Goal: Transaction & Acquisition: Purchase product/service

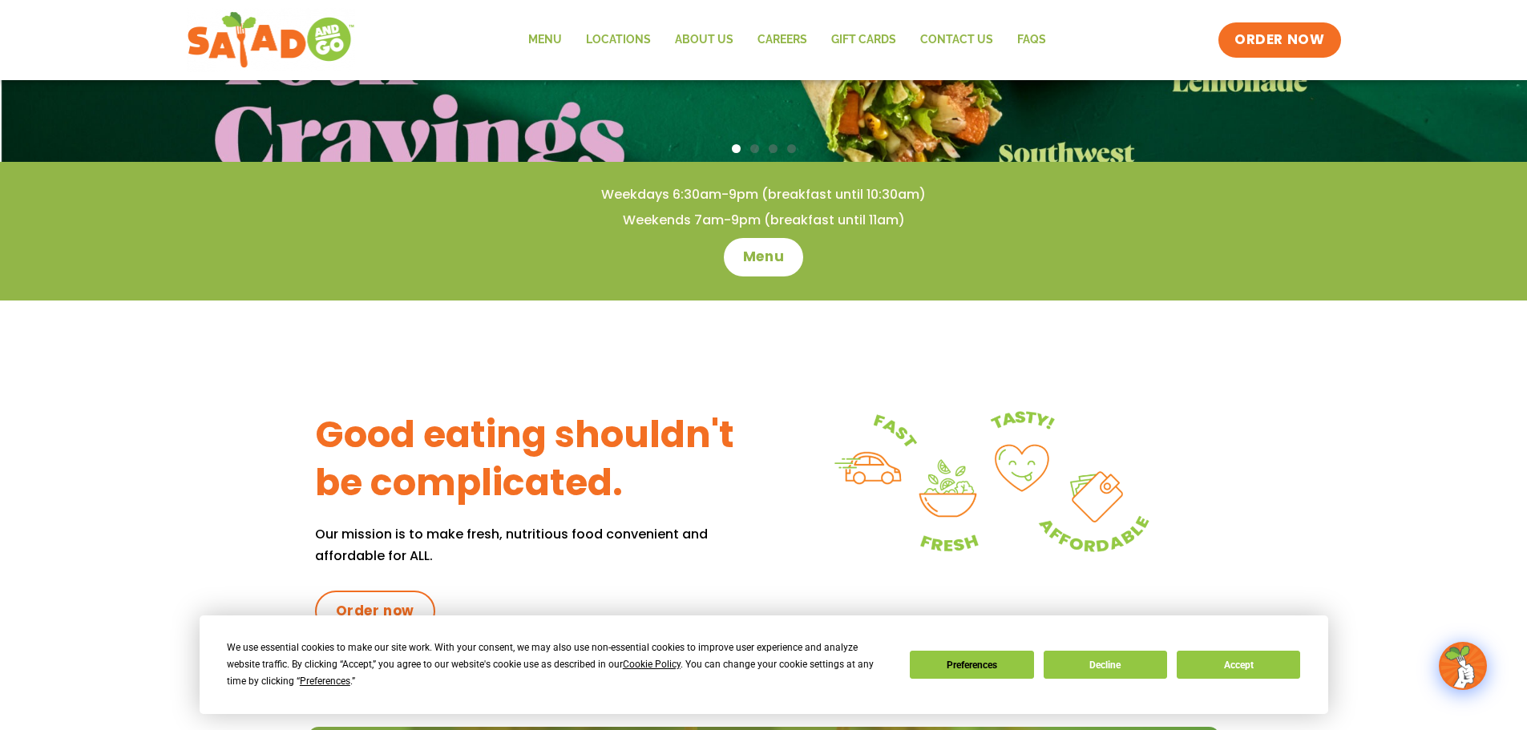
scroll to position [399, 0]
drag, startPoint x: 1396, startPoint y: 436, endPoint x: 1387, endPoint y: 450, distance: 16.2
click at [1387, 450] on div "Good eating shouldn't be complicated. Our mission is to make fresh, nutritious …" at bounding box center [763, 513] width 1527 height 426
click at [1387, 449] on div "Good eating shouldn't be complicated. Our mission is to make fresh, nutritious …" at bounding box center [763, 513] width 1527 height 426
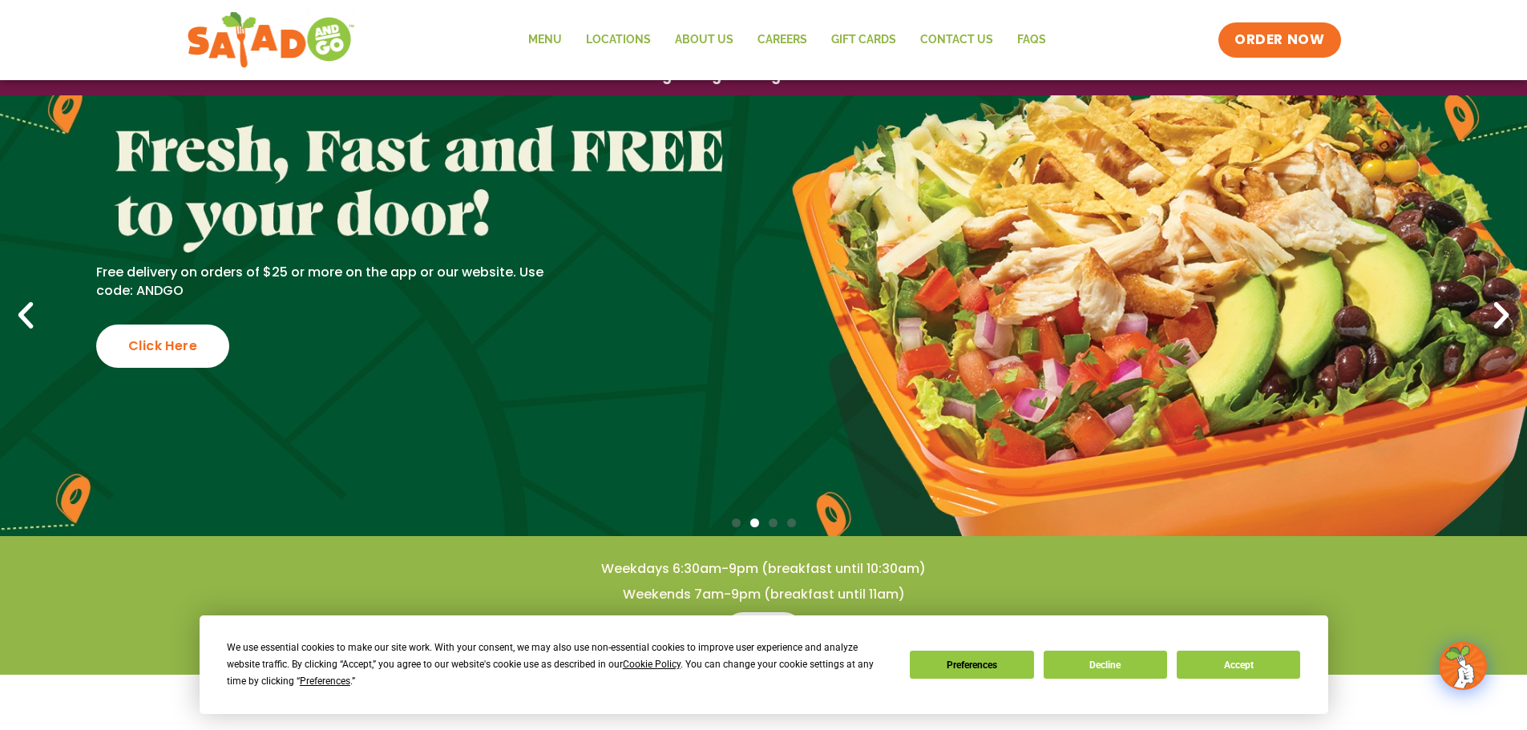
scroll to position [0, 0]
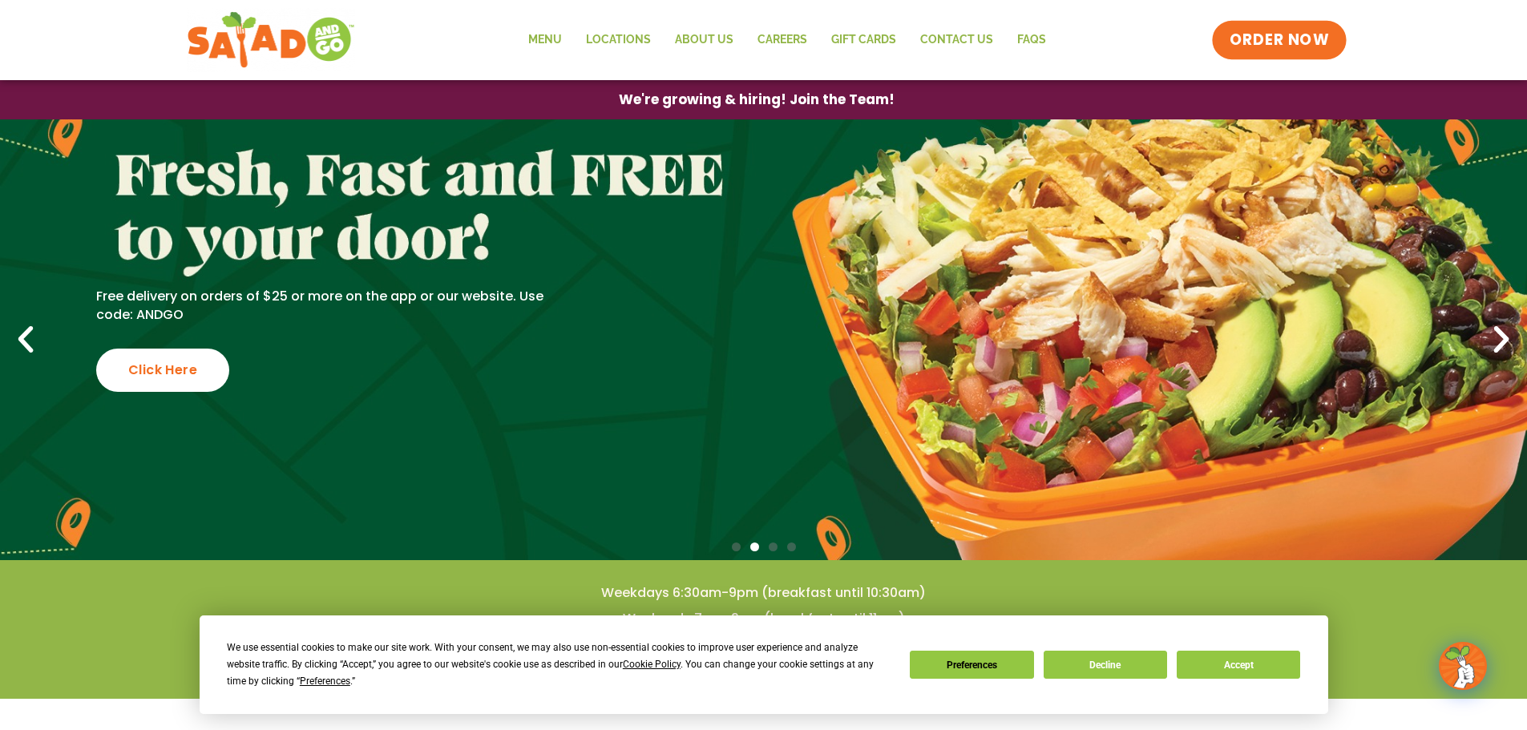
click at [1305, 38] on span "ORDER NOW" at bounding box center [1278, 40] width 99 height 21
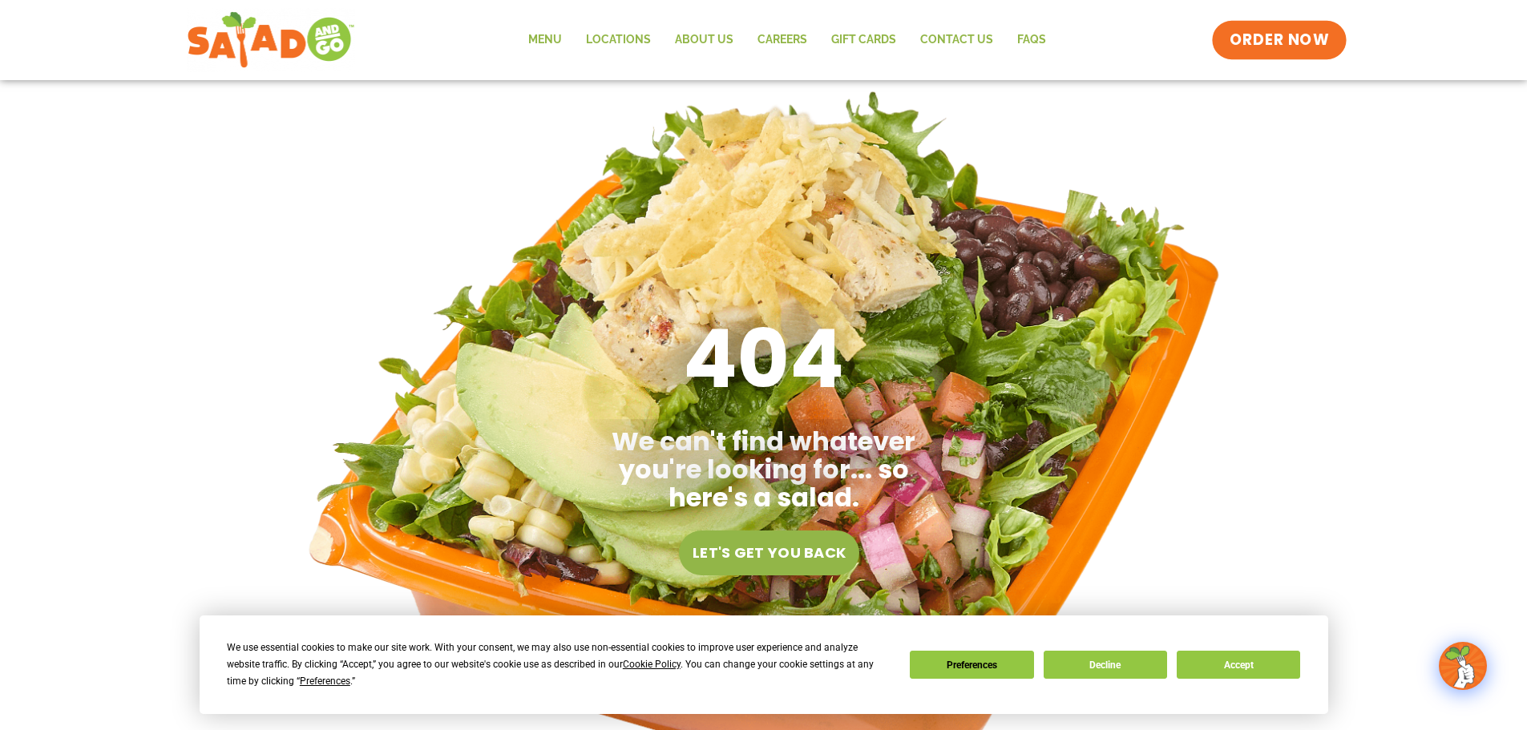
click at [1286, 40] on span "ORDER NOW" at bounding box center [1278, 40] width 99 height 21
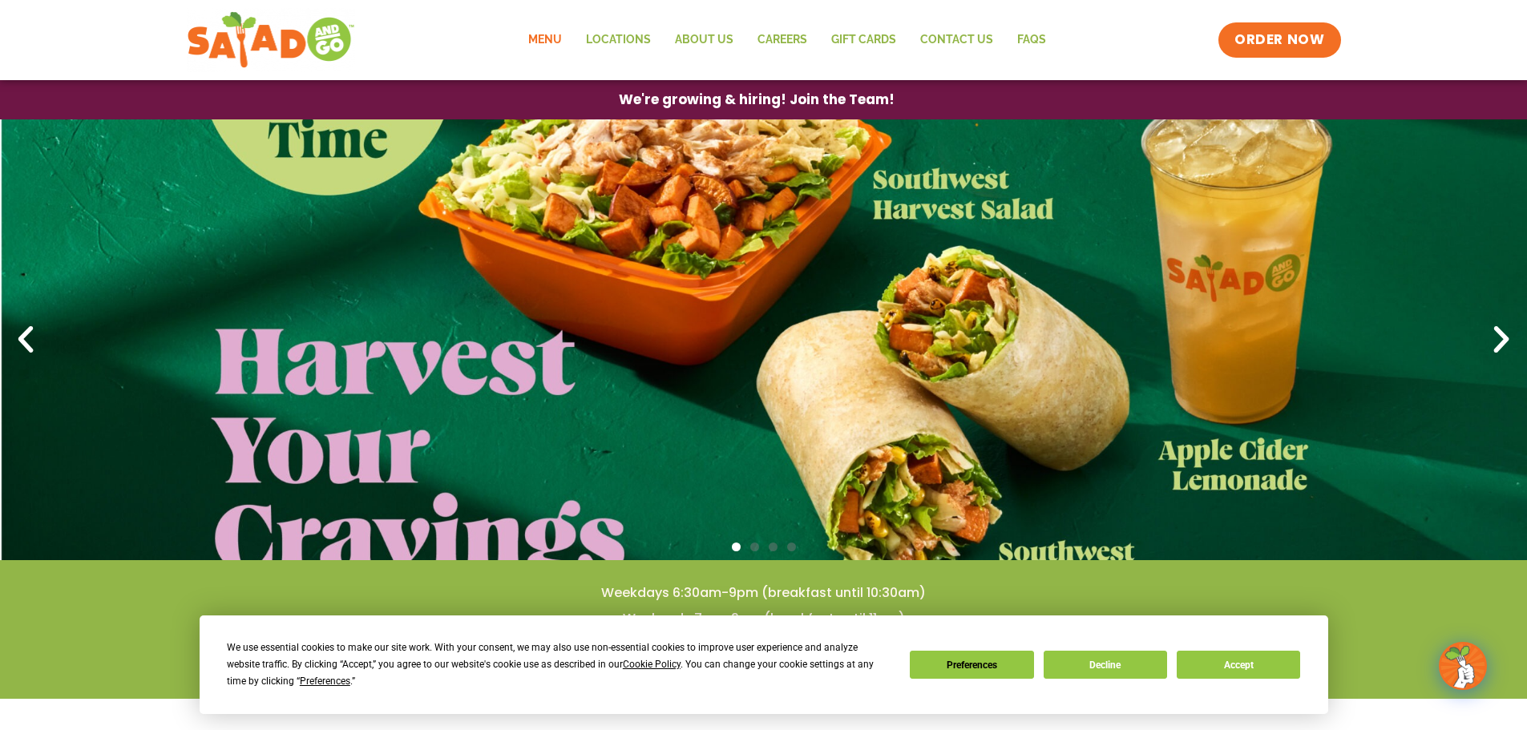
click at [553, 34] on link "Menu" at bounding box center [545, 40] width 58 height 37
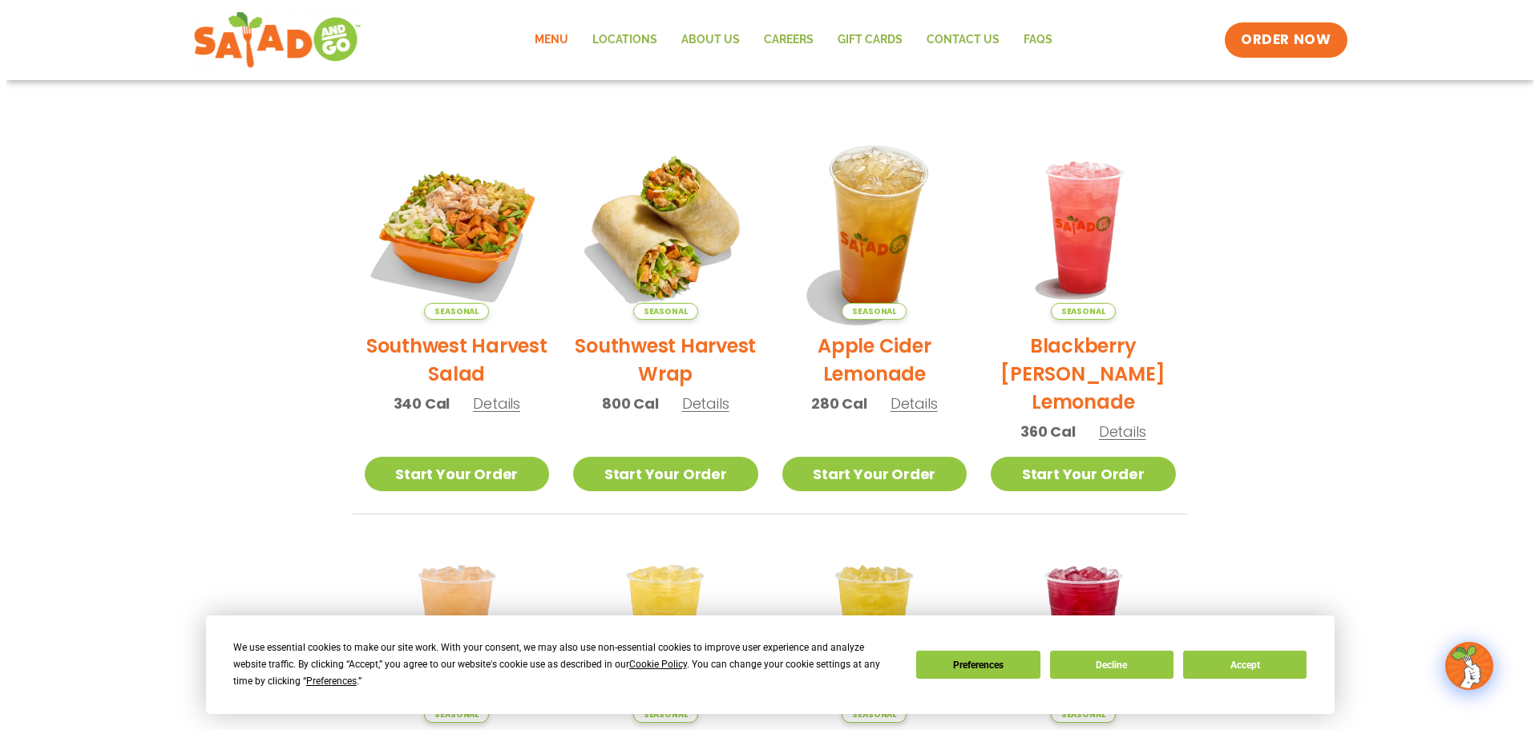
scroll to position [317, 0]
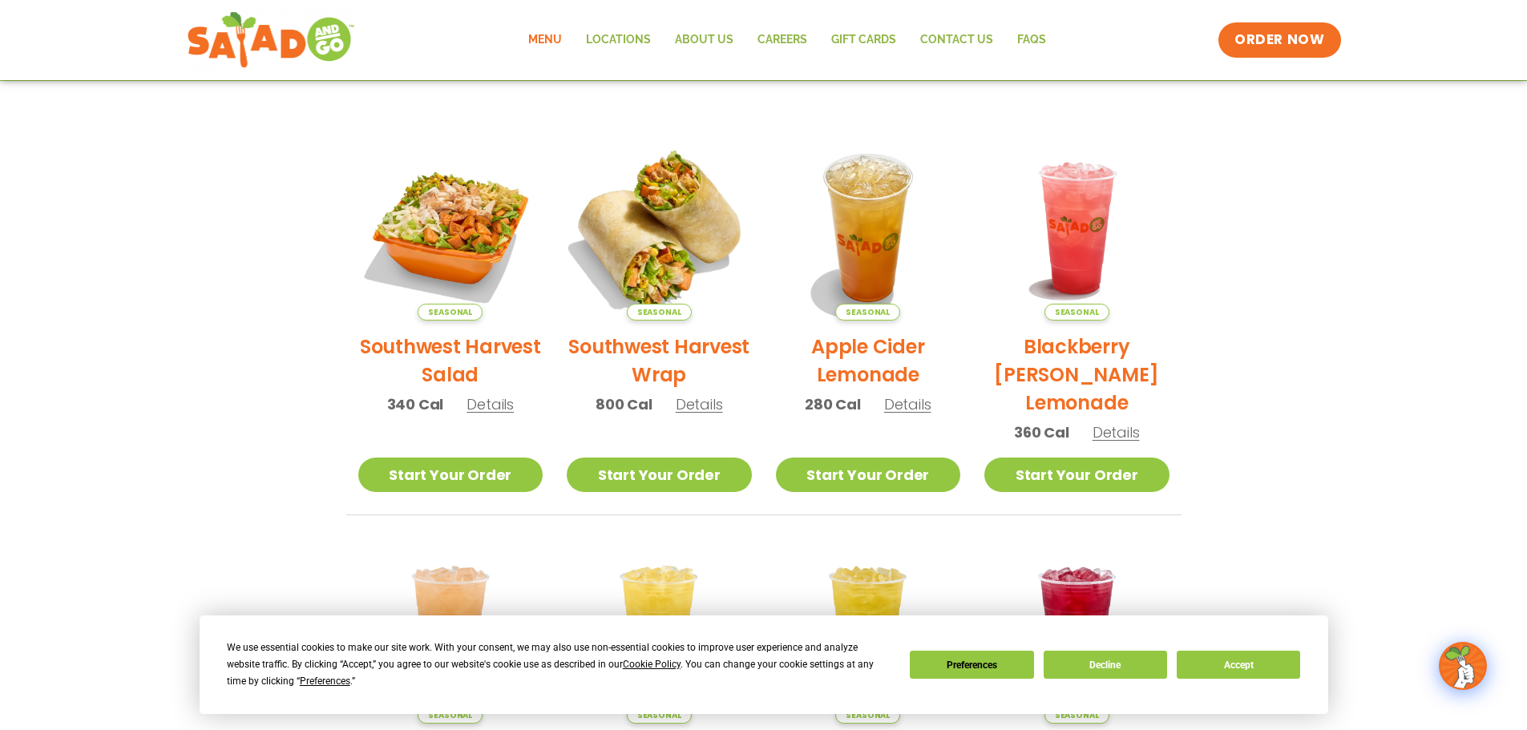
click at [654, 233] on img at bounding box center [659, 227] width 217 height 217
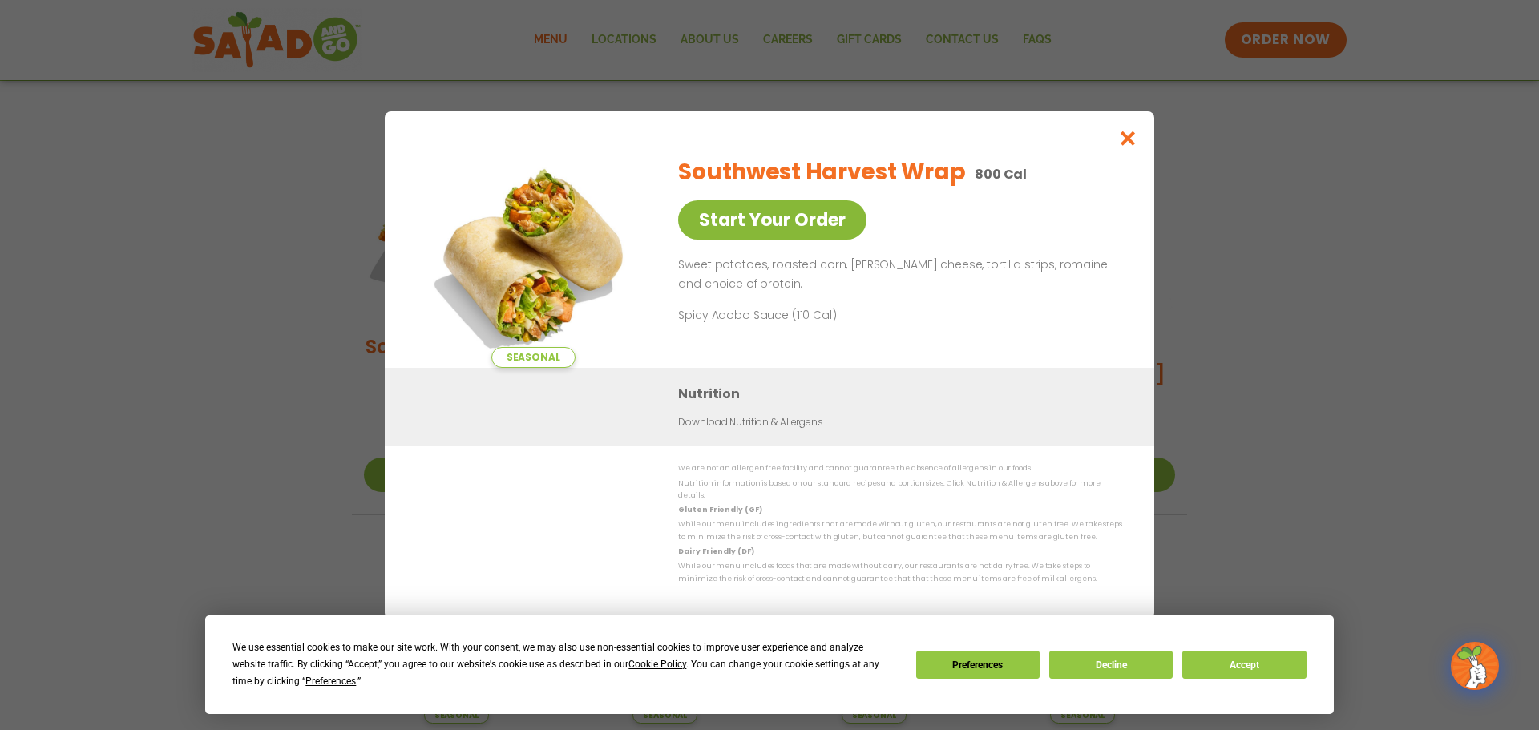
click at [772, 200] on link "Start Your Order" at bounding box center [772, 219] width 188 height 39
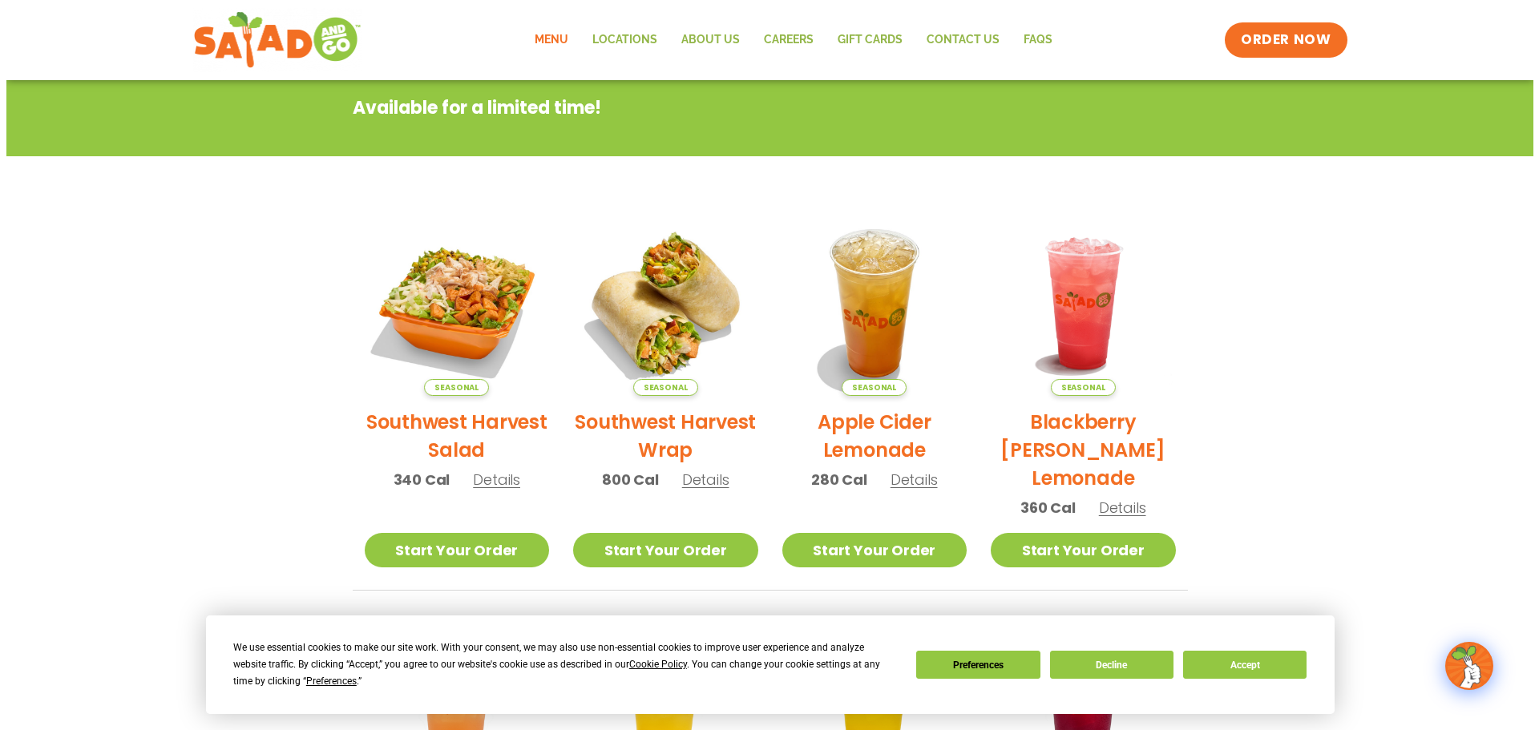
scroll to position [241, 0]
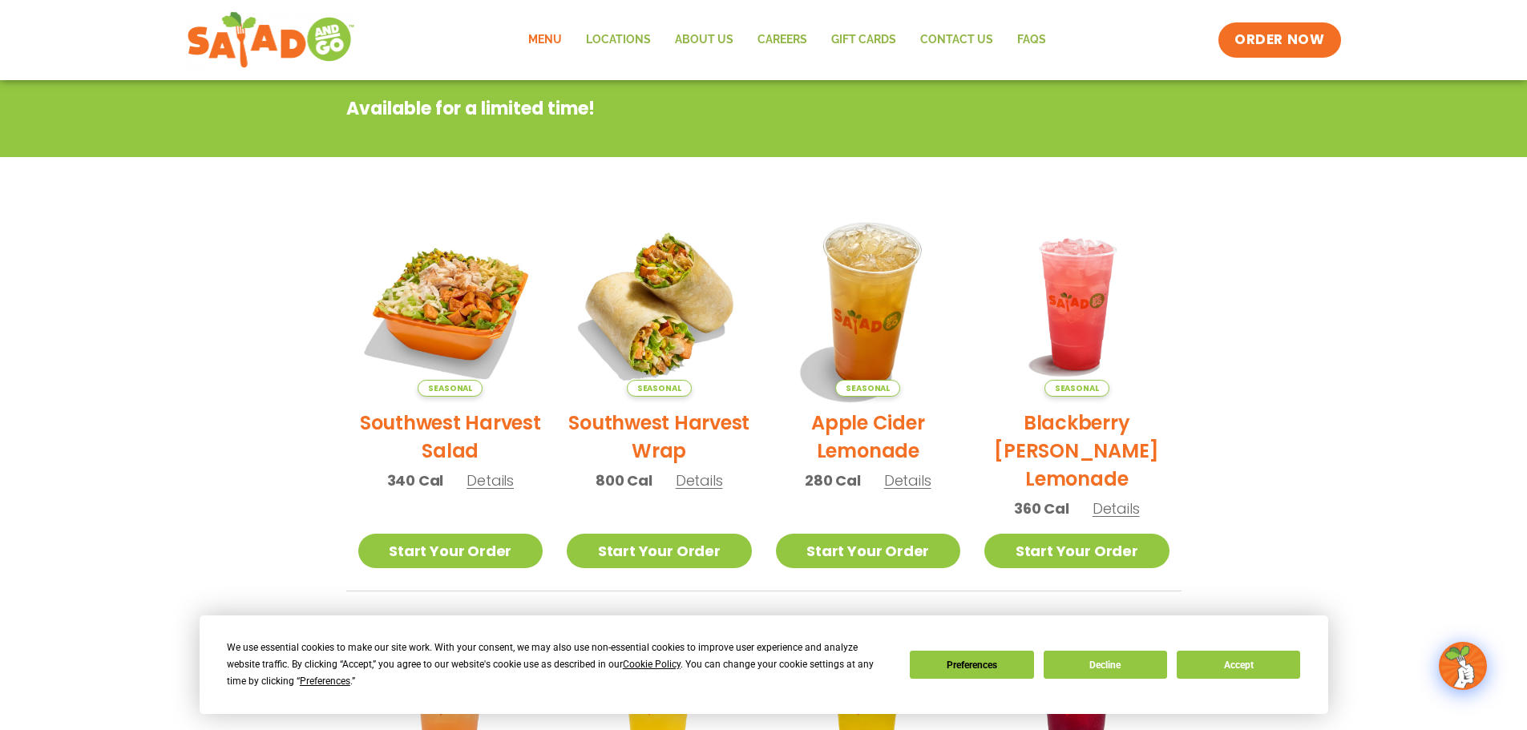
click at [875, 352] on img at bounding box center [867, 304] width 217 height 217
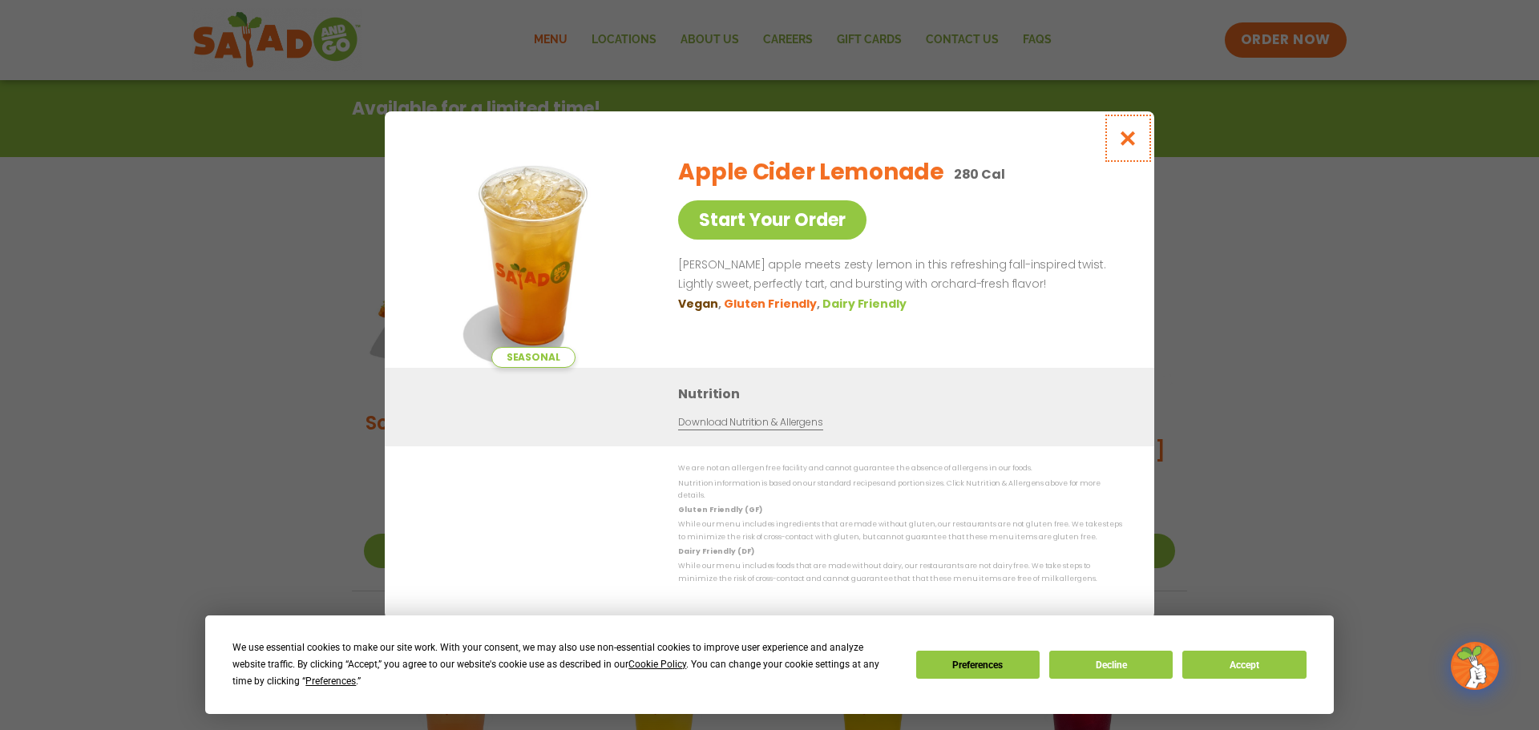
click at [1127, 130] on icon "Close modal" at bounding box center [1128, 138] width 20 height 17
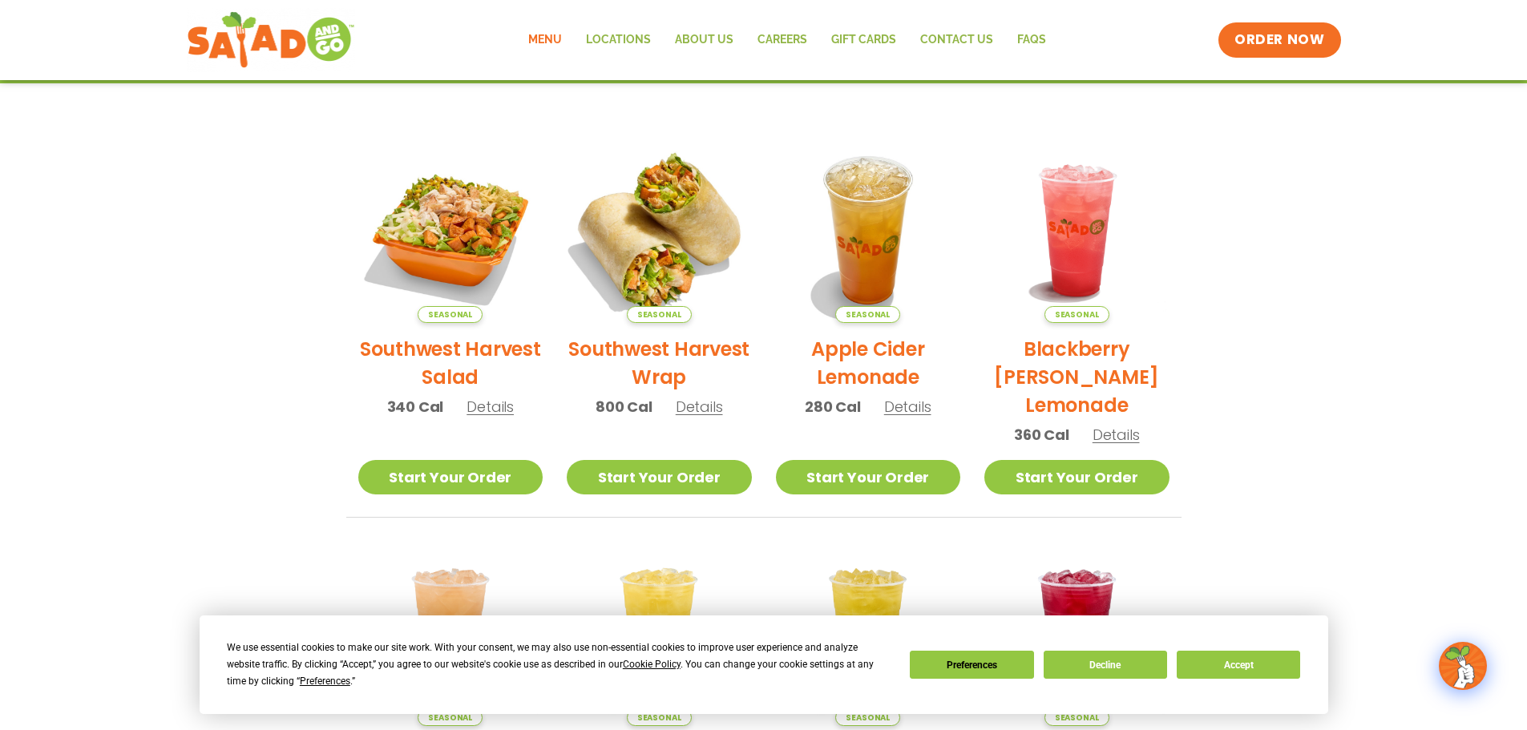
scroll to position [316, 0]
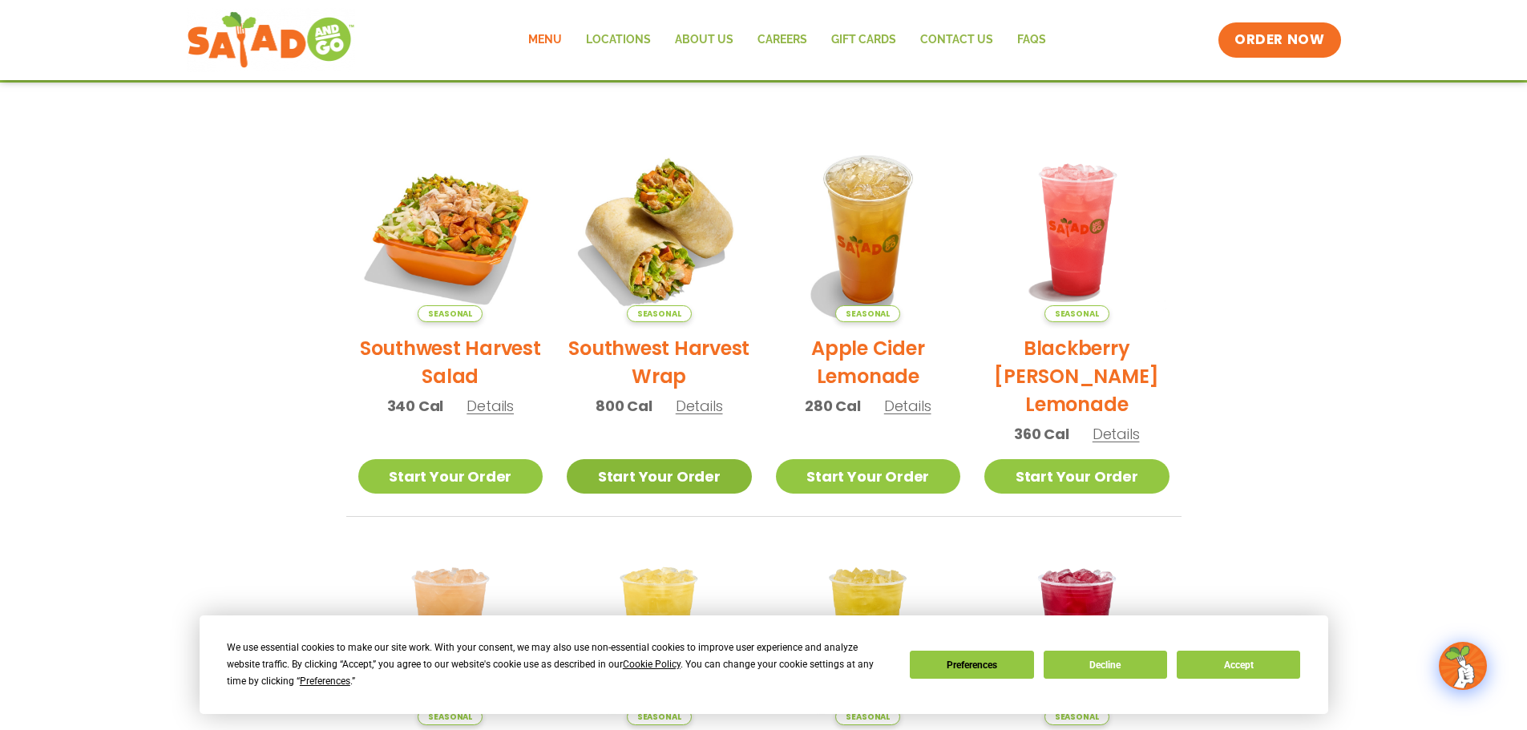
click at [663, 475] on link "Start Your Order" at bounding box center [659, 476] width 185 height 34
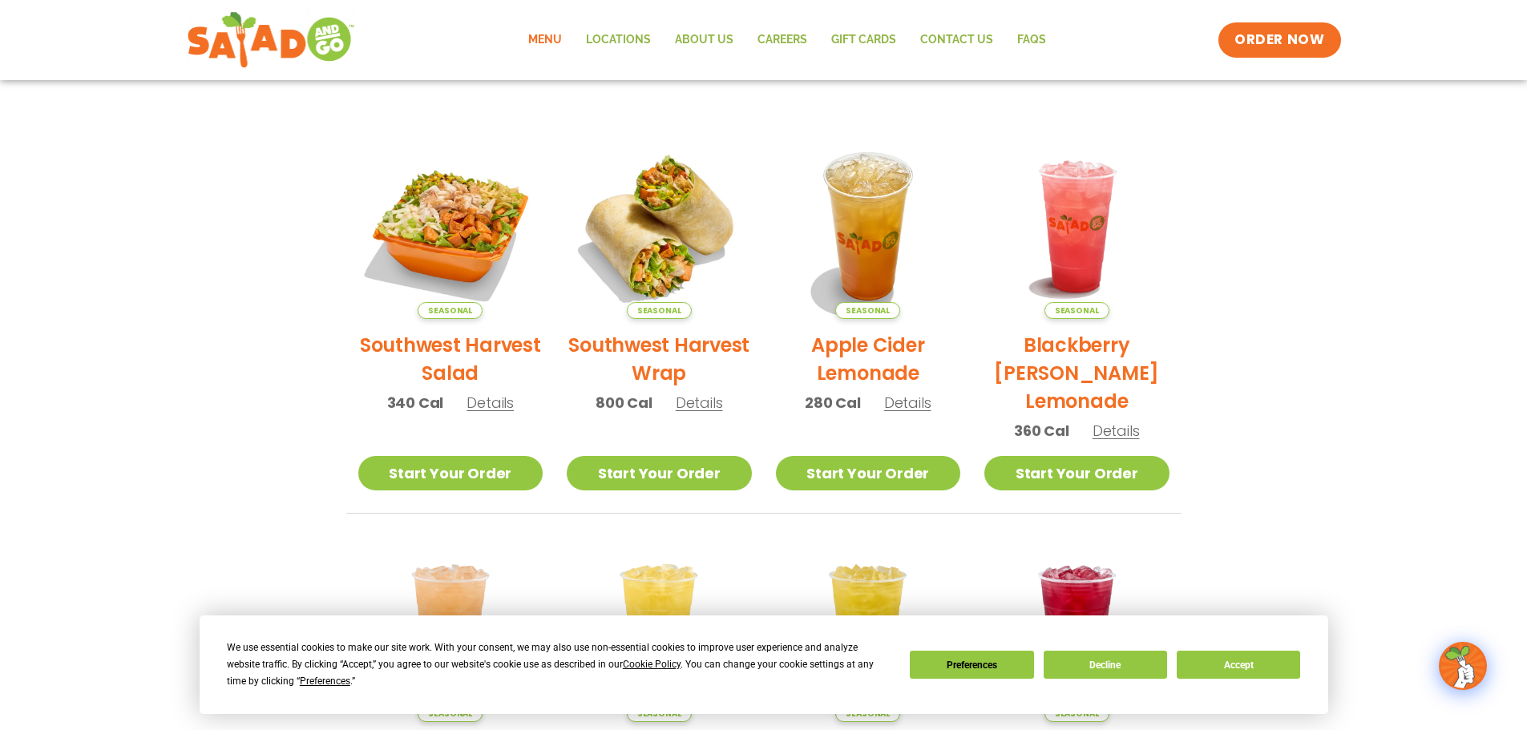
scroll to position [320, 0]
click at [1122, 664] on button "Decline" at bounding box center [1104, 665] width 123 height 28
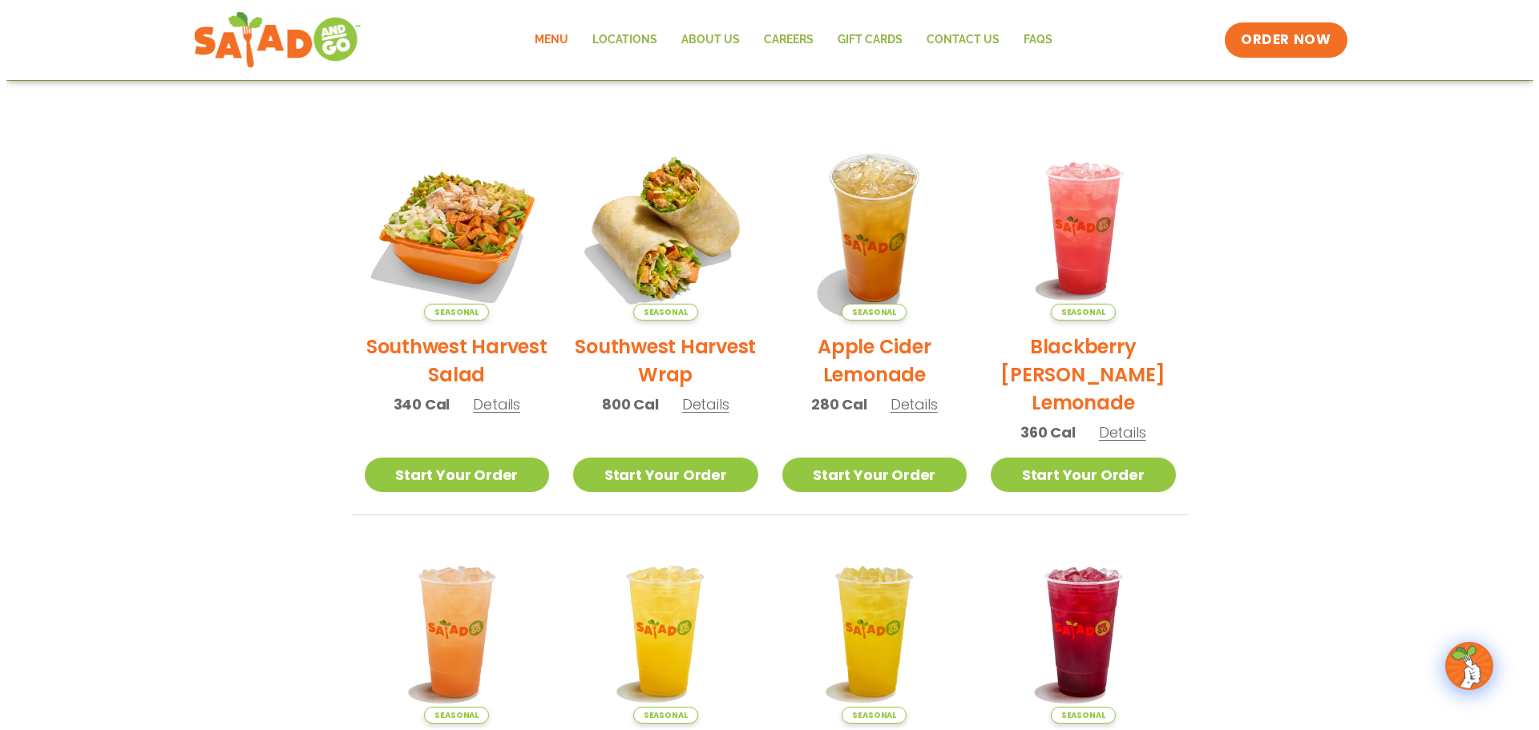
scroll to position [318, 0]
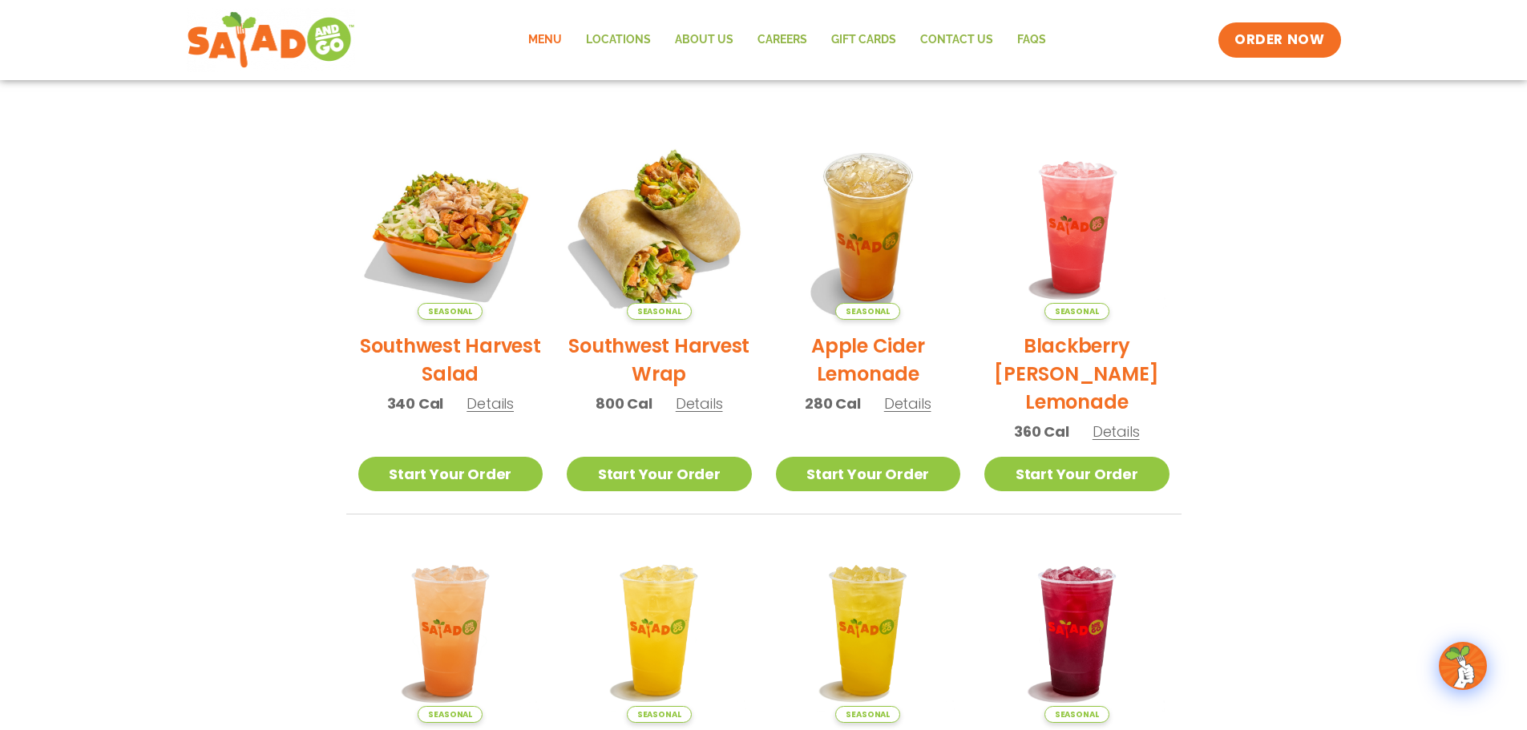
click at [662, 222] on img at bounding box center [659, 227] width 217 height 217
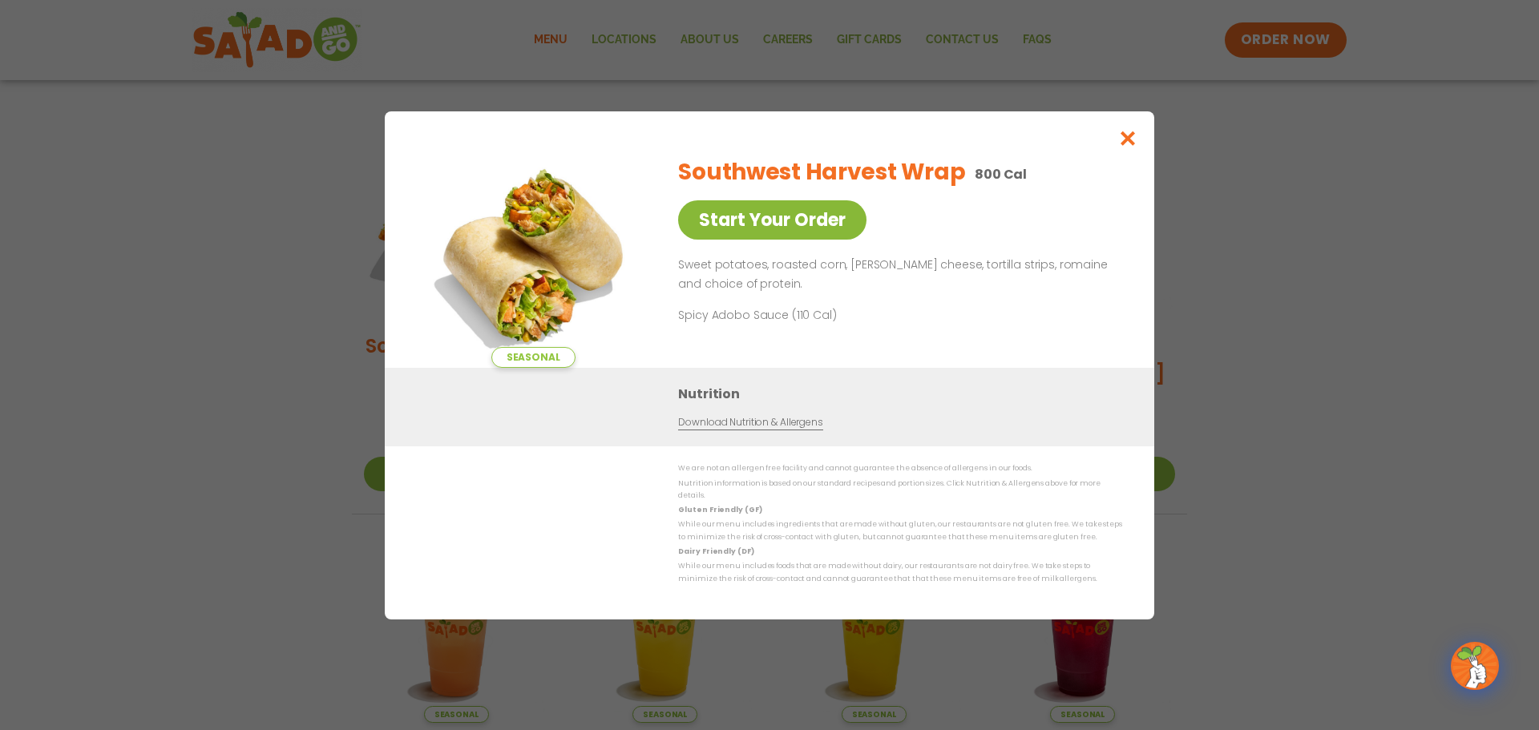
click at [771, 200] on link "Start Your Order" at bounding box center [772, 219] width 188 height 39
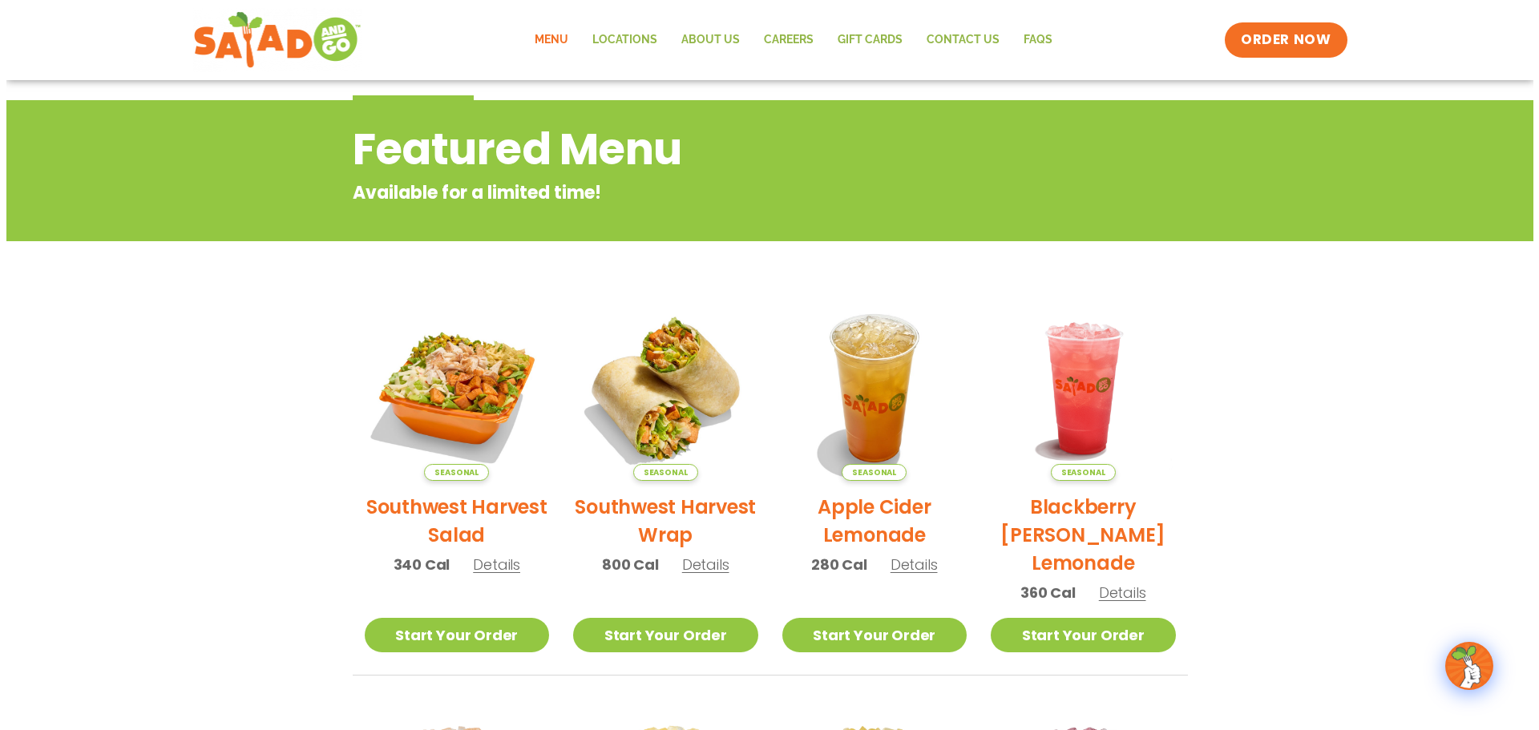
scroll to position [156, 0]
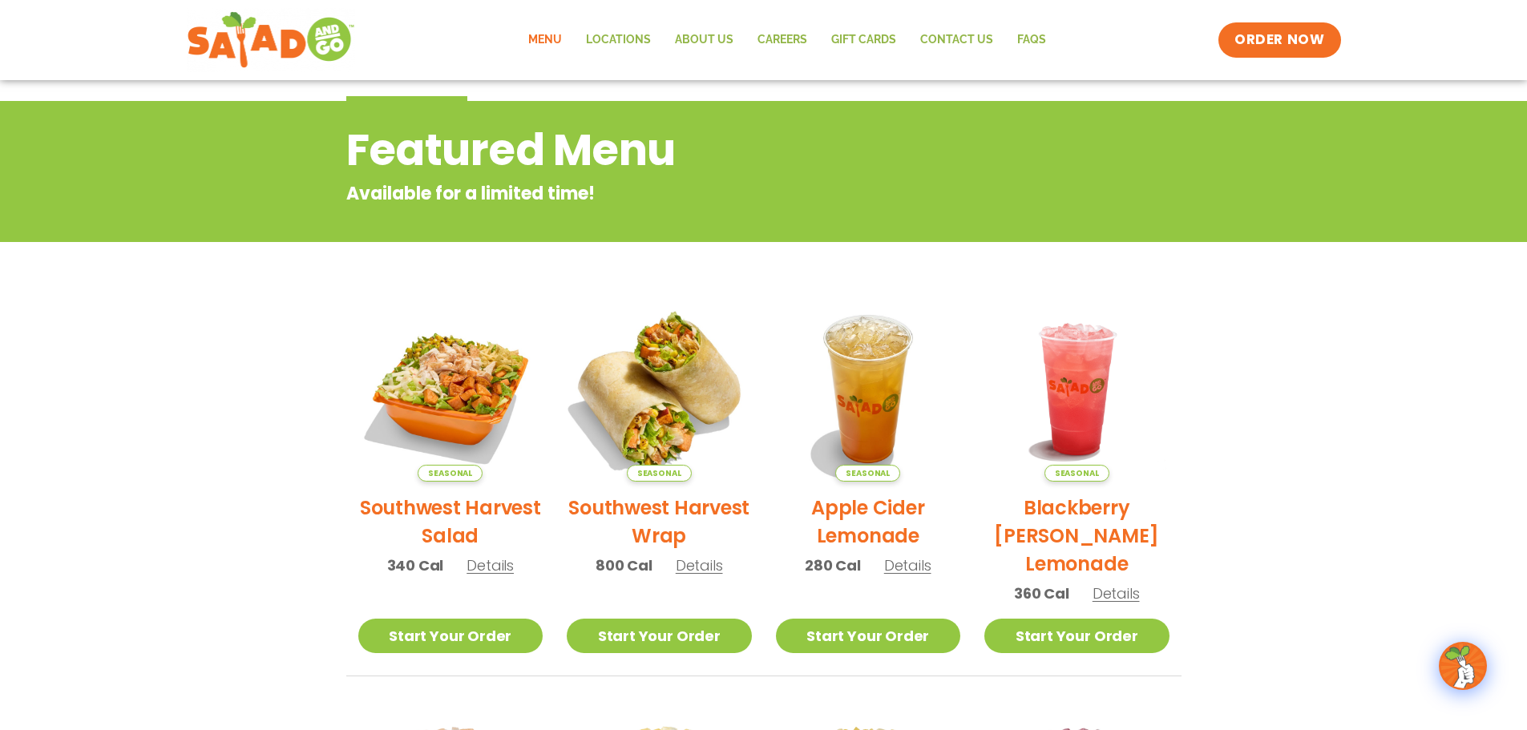
click at [653, 398] on img at bounding box center [659, 389] width 217 height 217
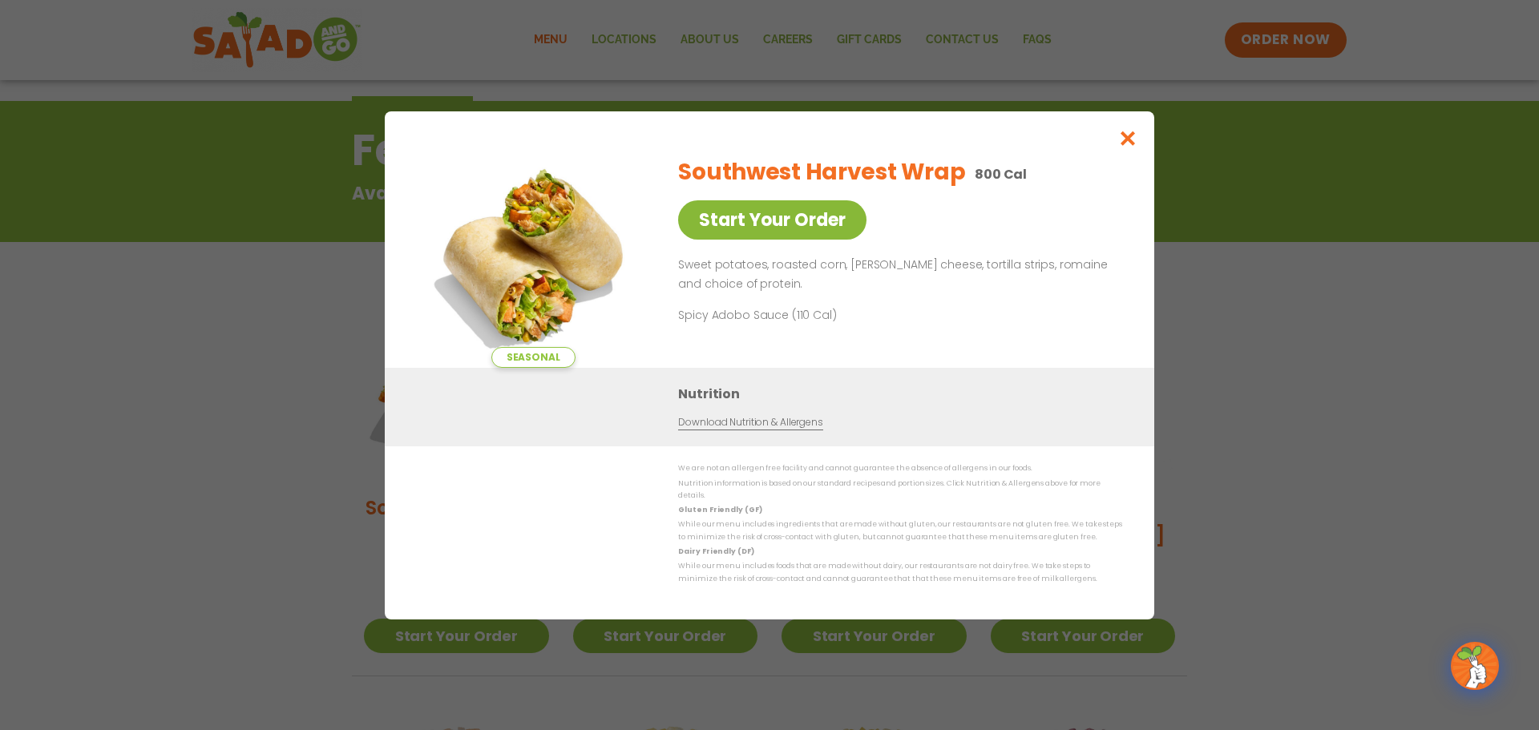
click at [757, 200] on link "Start Your Order" at bounding box center [772, 219] width 188 height 39
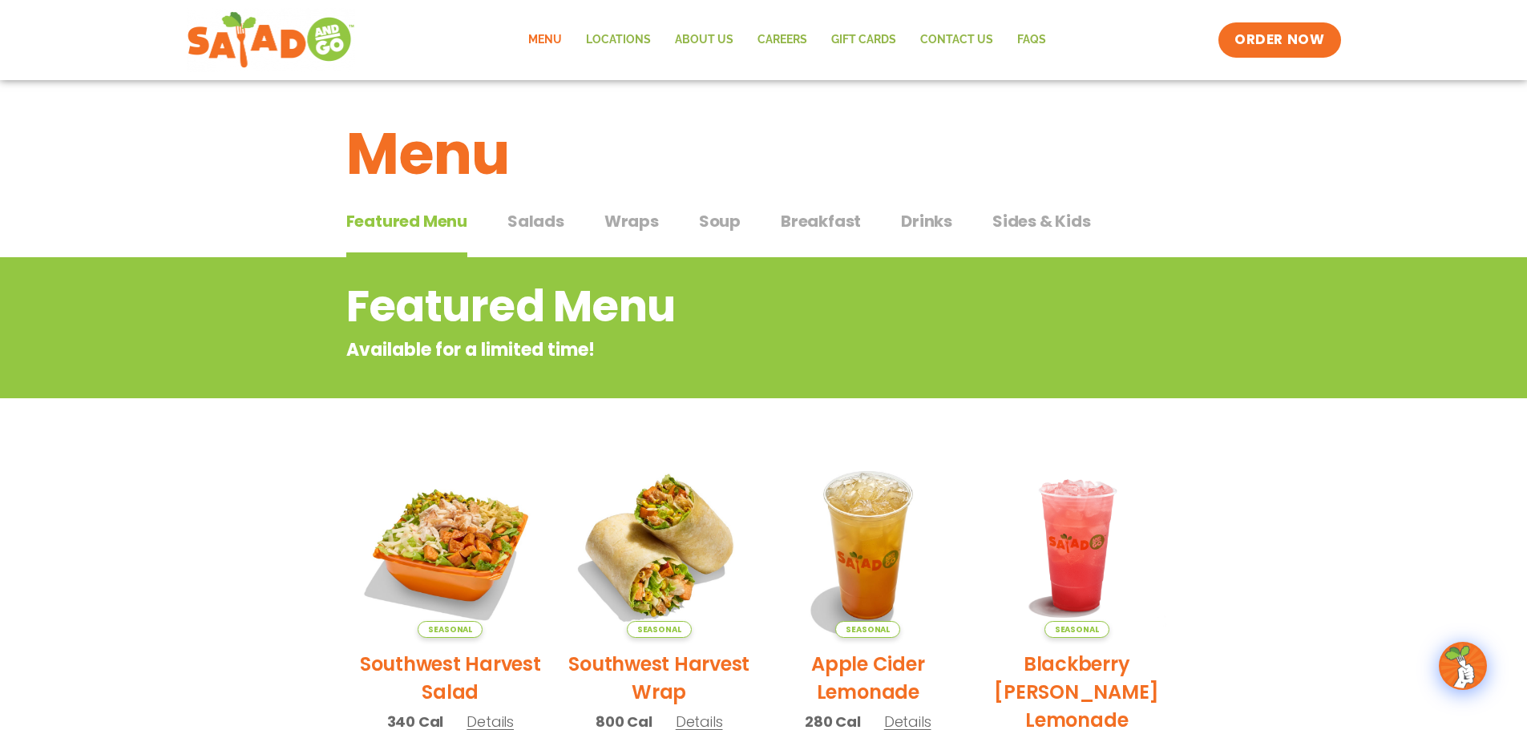
click at [623, 223] on span "Wraps" at bounding box center [631, 221] width 54 height 24
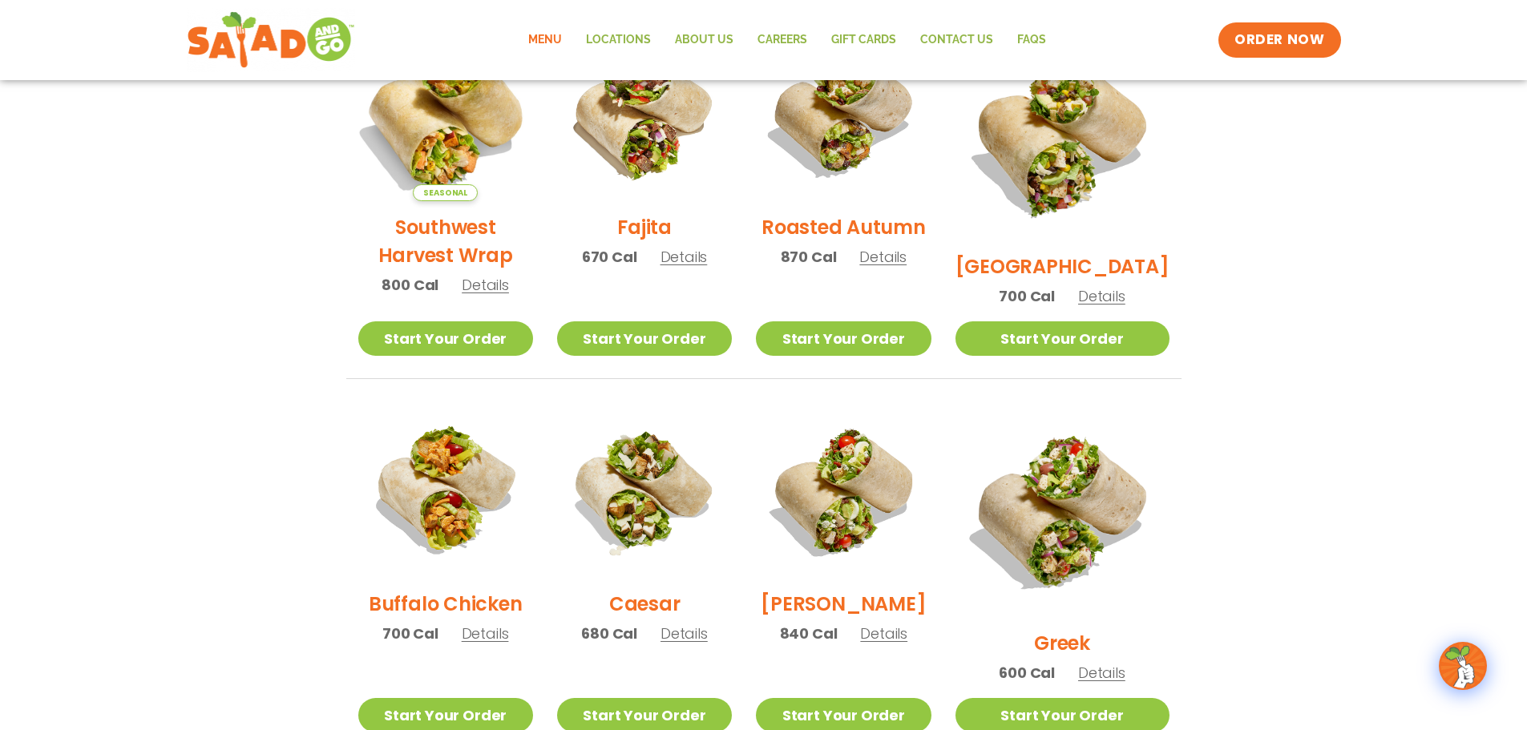
scroll to position [480, 0]
click at [447, 166] on img at bounding box center [444, 112] width 205 height 205
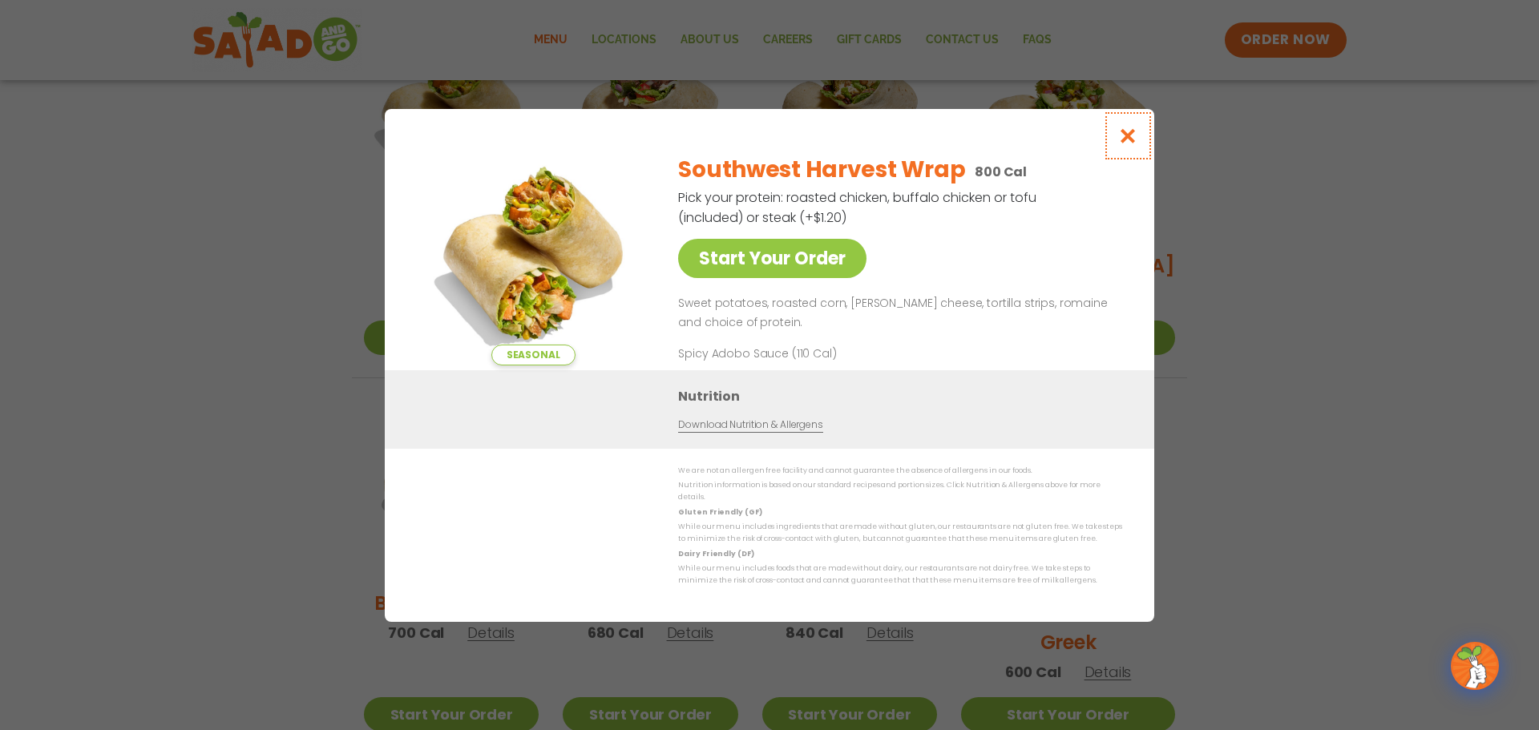
click at [1124, 127] on icon "Close modal" at bounding box center [1128, 135] width 20 height 17
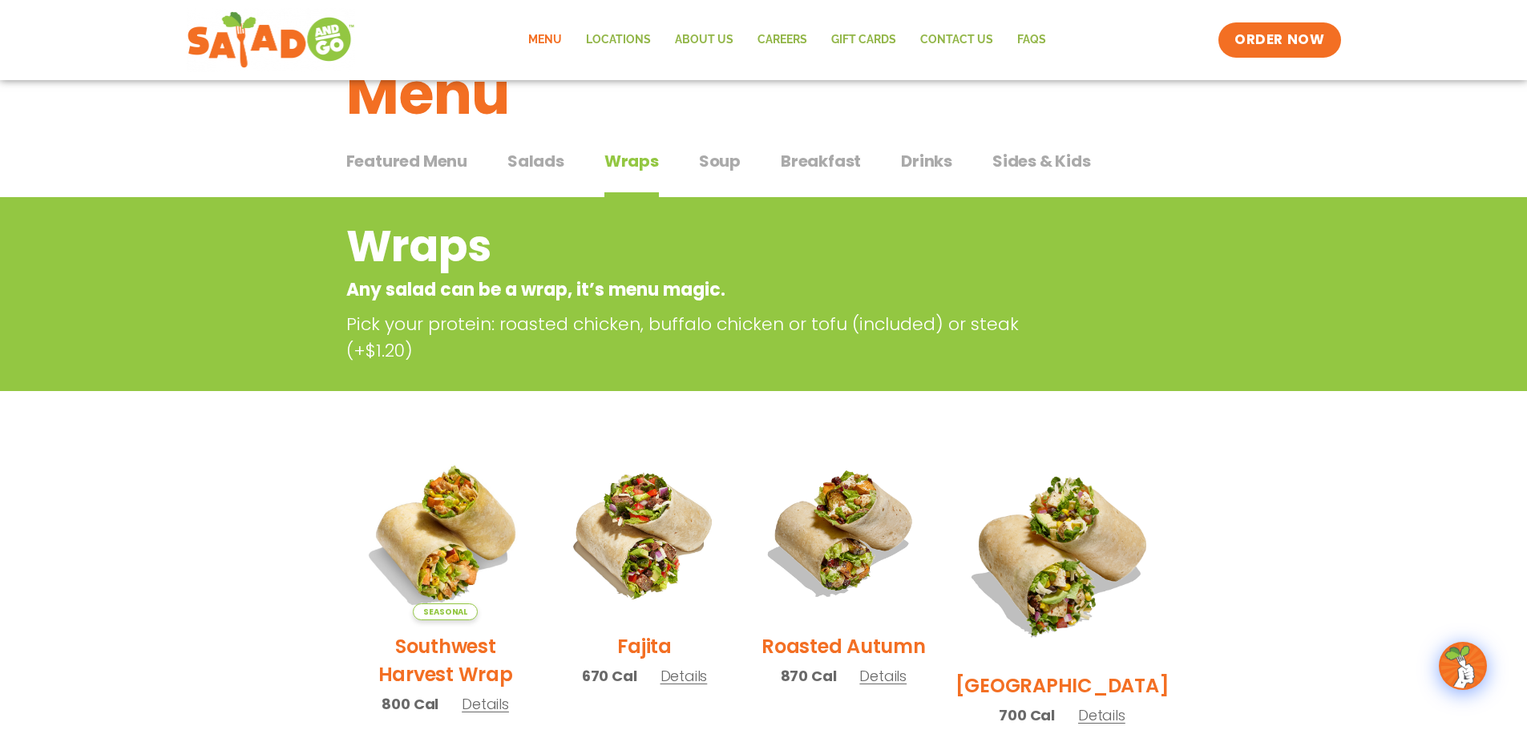
scroll to position [0, 0]
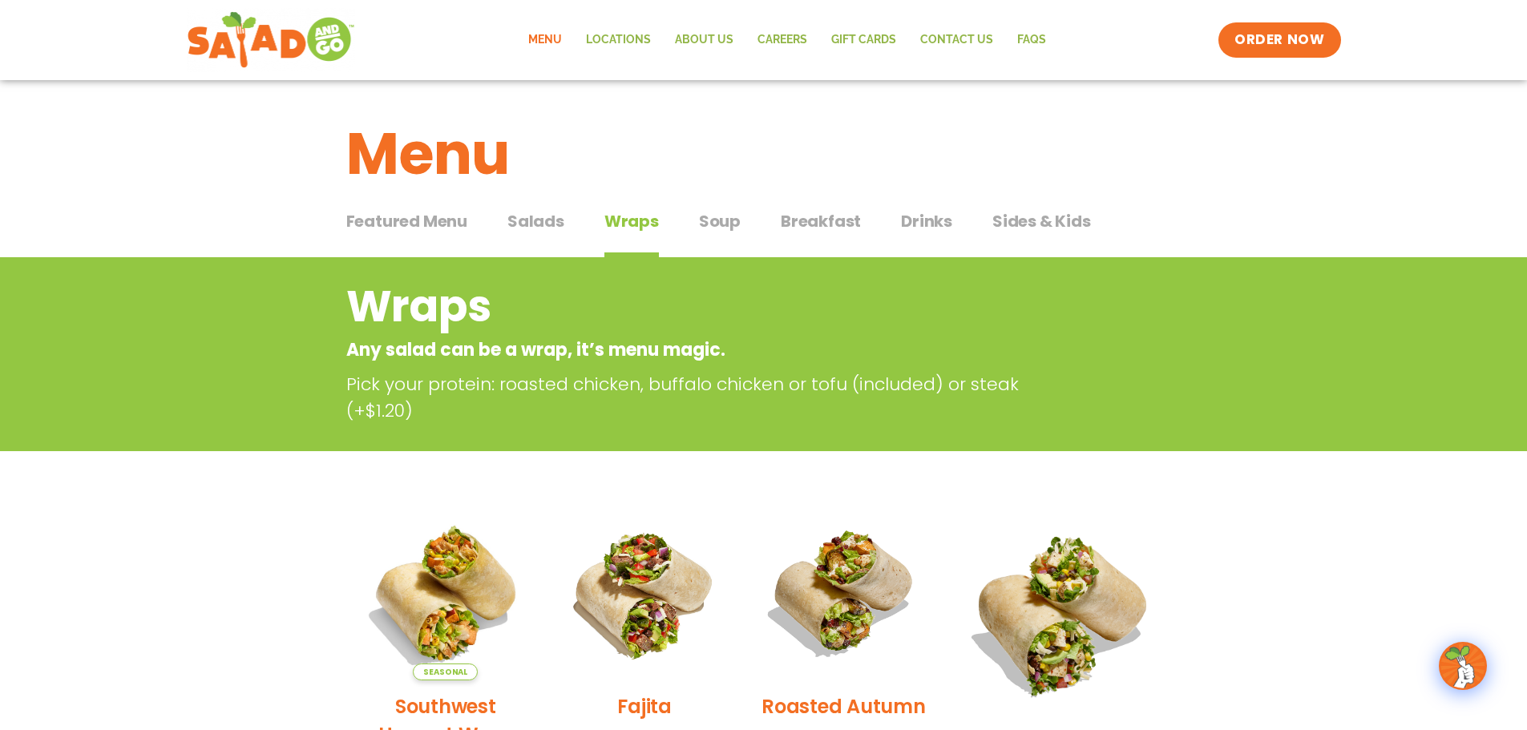
click at [1045, 221] on span "Sides & Kids" at bounding box center [1041, 221] width 99 height 24
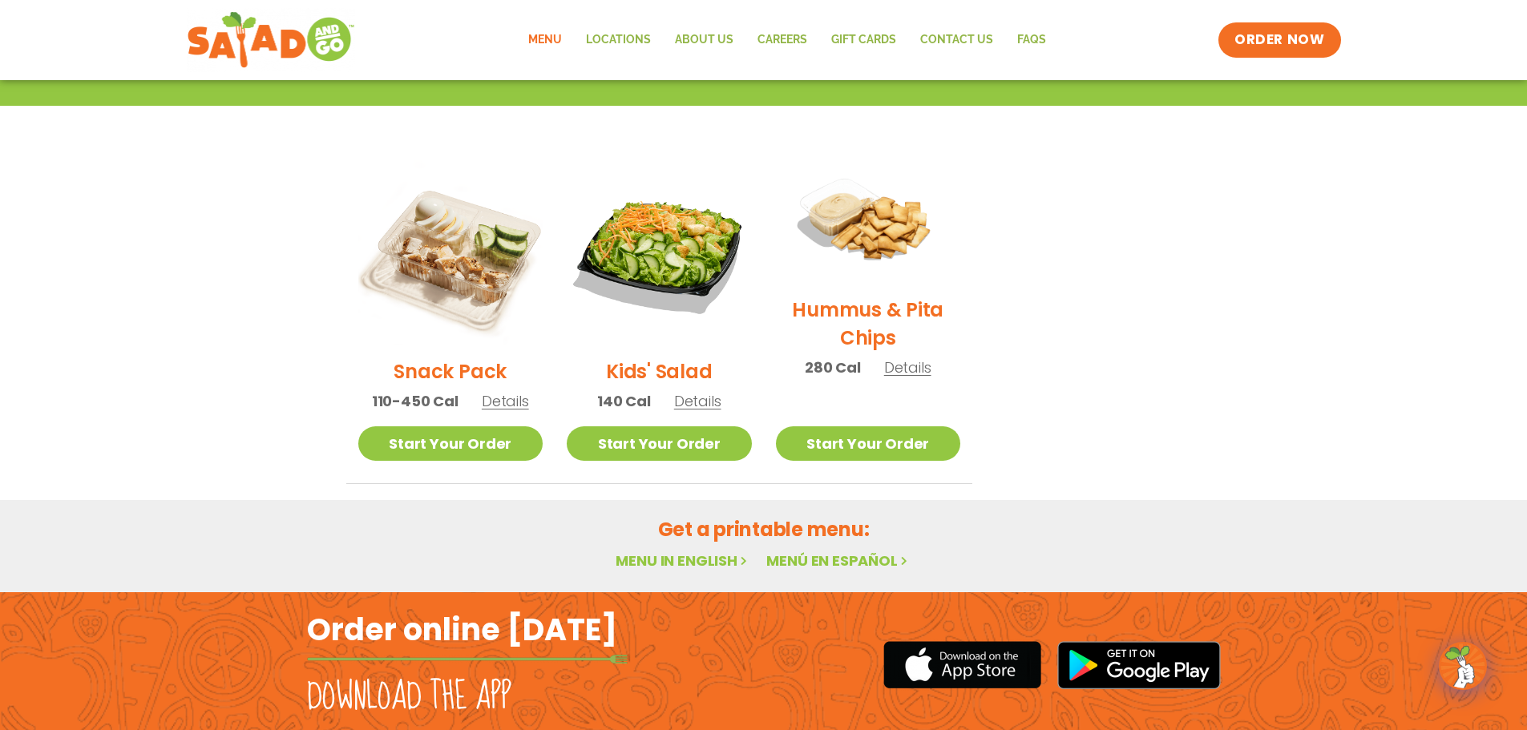
scroll to position [320, 0]
